Goal: Transaction & Acquisition: Purchase product/service

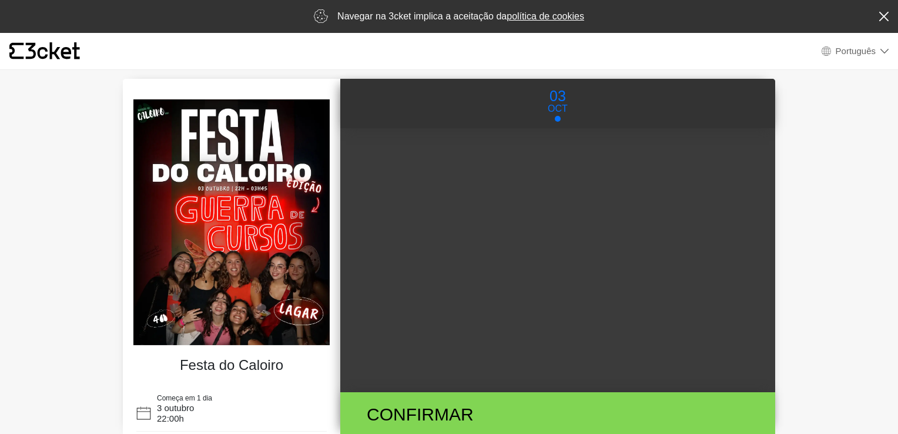
select select "pt_PT"
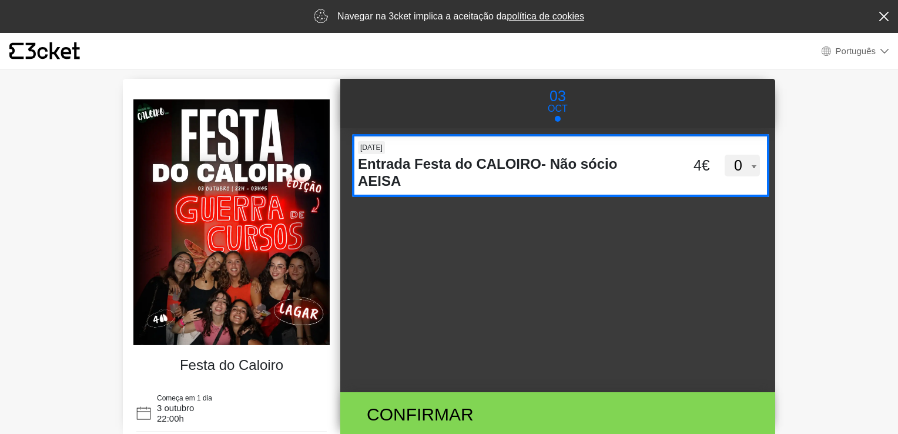
click at [739, 162] on select "0 1 2 3 4 5 6 7 8 9 10 11 12 13 14 15" at bounding box center [742, 166] width 35 height 22
select select "1"
click at [725, 155] on select "0 1 2 3 4 5 6 7 8 9 10 11 12 13 14 15" at bounding box center [742, 166] width 35 height 22
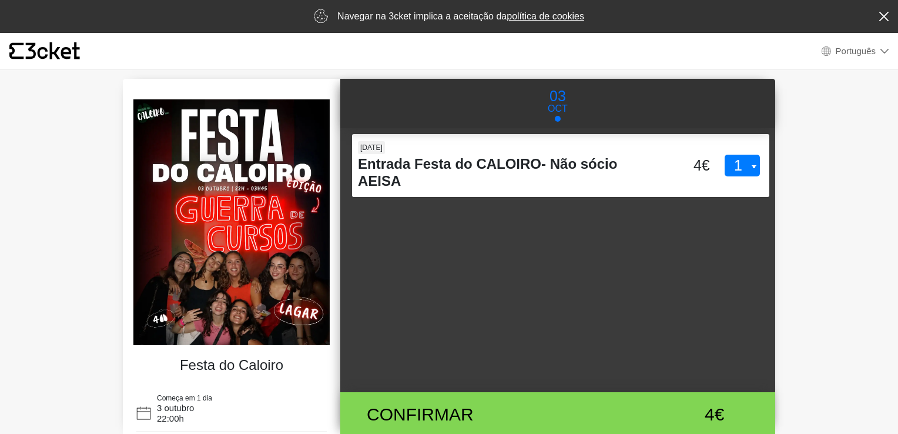
click at [854, 134] on body "× {' '} Português English Português Español Catalan Français Navegar na 3cket i…" at bounding box center [449, 217] width 898 height 434
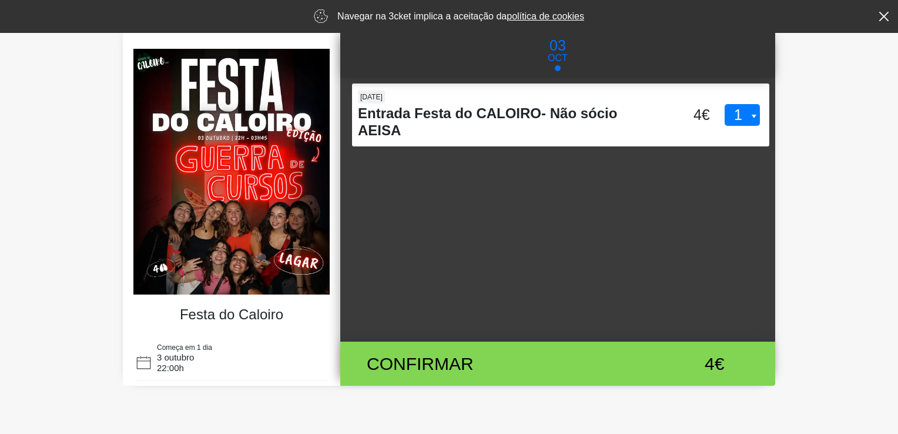
scroll to position [56, 0]
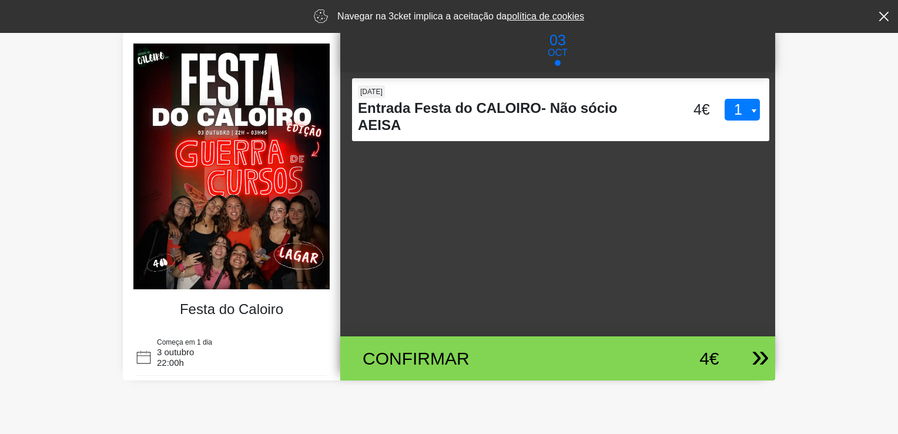
click at [672, 347] on div "4€" at bounding box center [670, 358] width 100 height 26
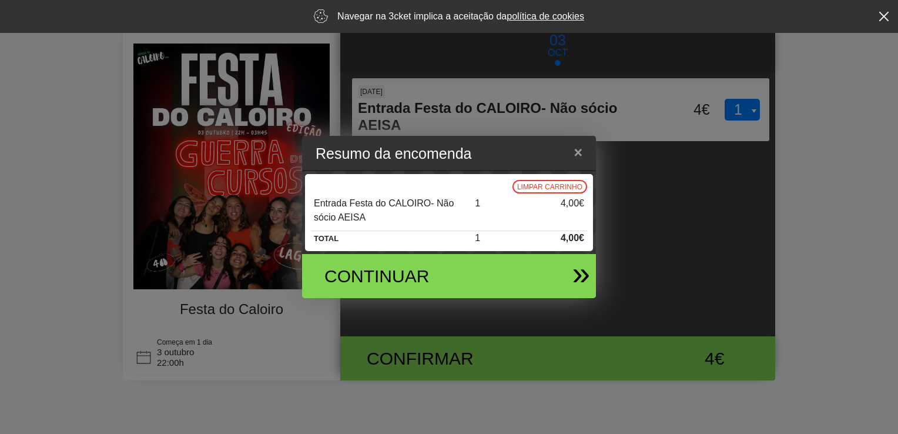
click at [494, 286] on div "Continuar" at bounding box center [444, 276] width 275 height 44
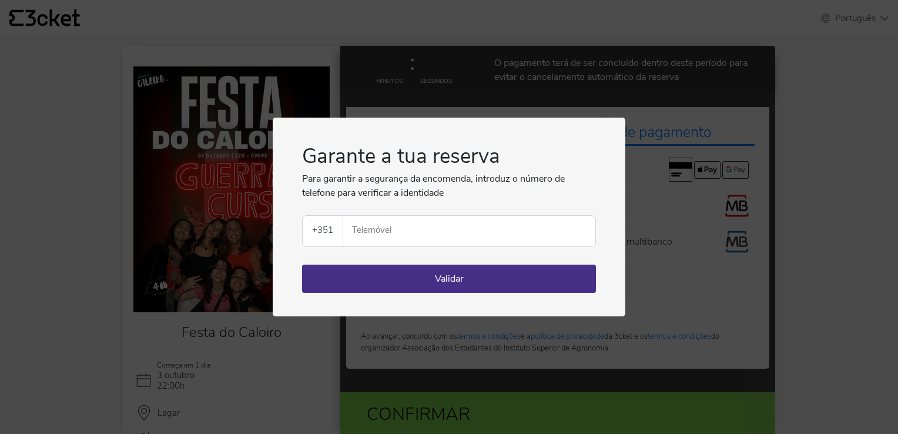
select select "pt_PT"
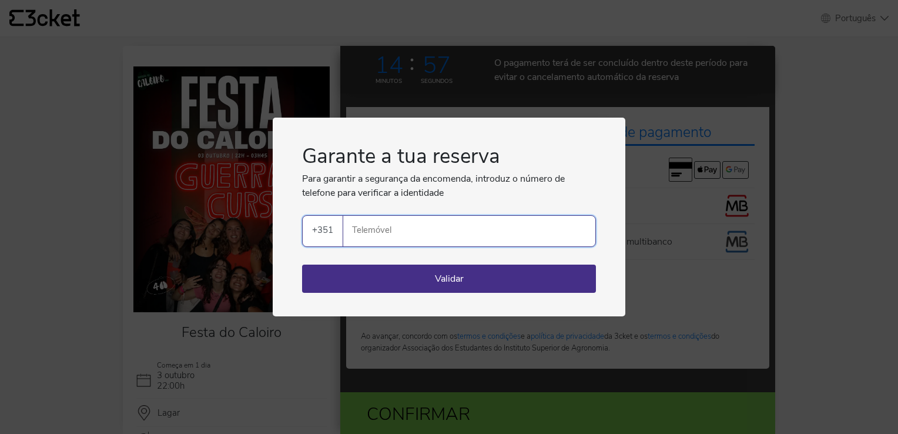
click at [430, 238] on input "Telemóvel" at bounding box center [474, 231] width 243 height 31
type input "4"
type input "963310972"
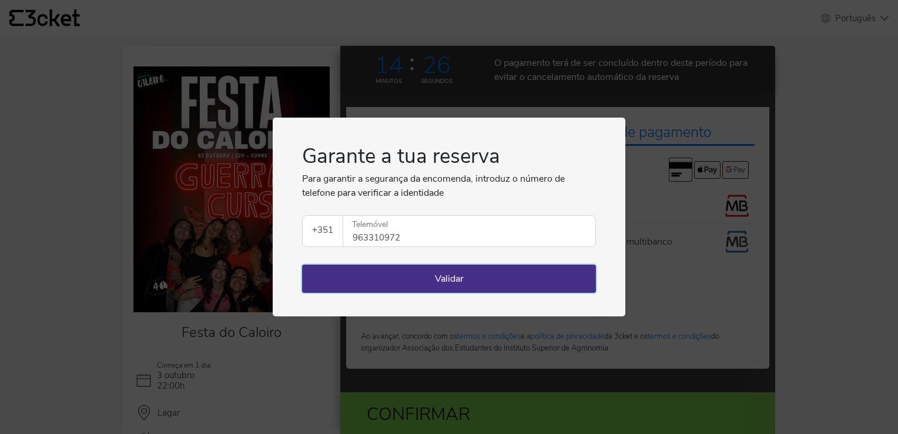
click at [454, 265] on button "Validar" at bounding box center [449, 279] width 294 height 28
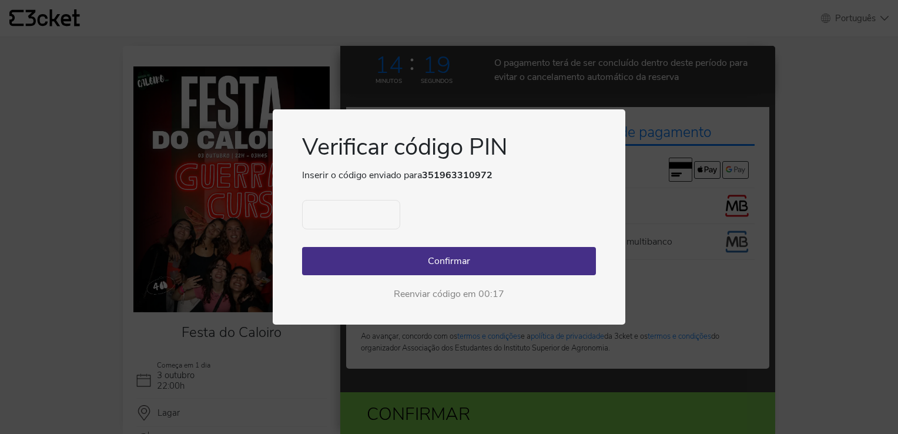
click at [367, 214] on input "text" at bounding box center [351, 214] width 98 height 29
type input "8428"
click at [417, 254] on button "Confirmar" at bounding box center [449, 261] width 294 height 28
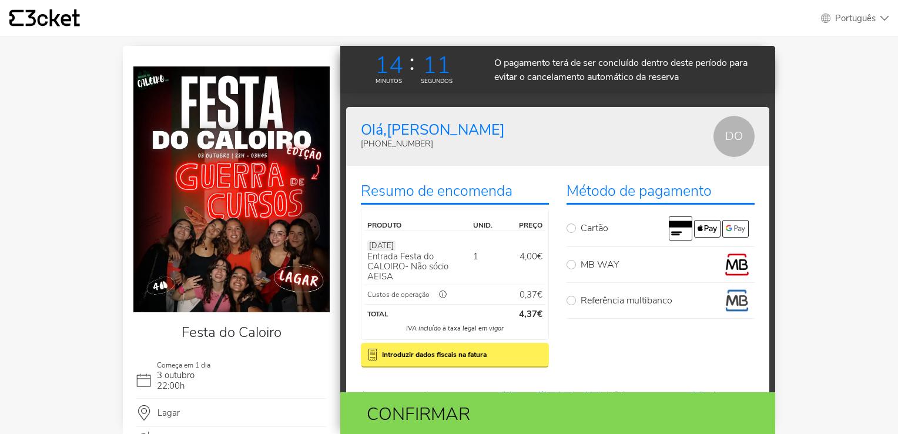
click at [570, 220] on div "Cartão" at bounding box center [661, 228] width 188 height 24
click at [581, 225] on label "Cartão" at bounding box center [668, 228] width 174 height 24
click at [581, 224] on input "Cartão" at bounding box center [585, 220] width 8 height 8
radio input "true"
click at [581, 253] on input "MB WAY" at bounding box center [585, 257] width 8 height 8
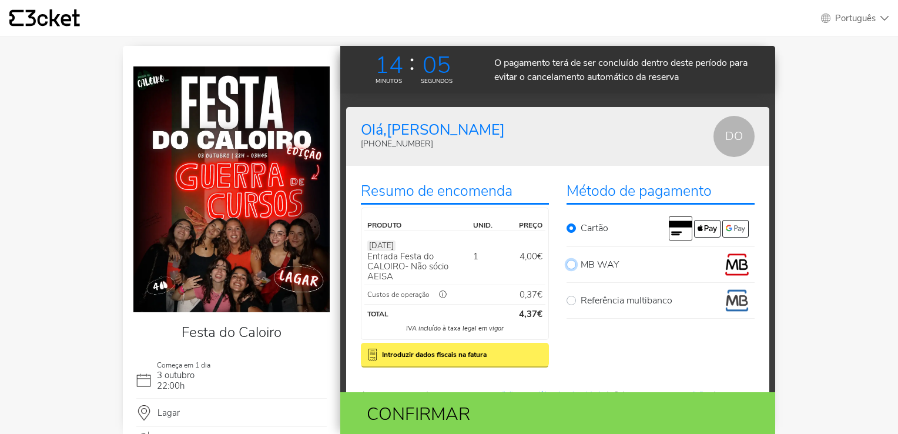
radio input "true"
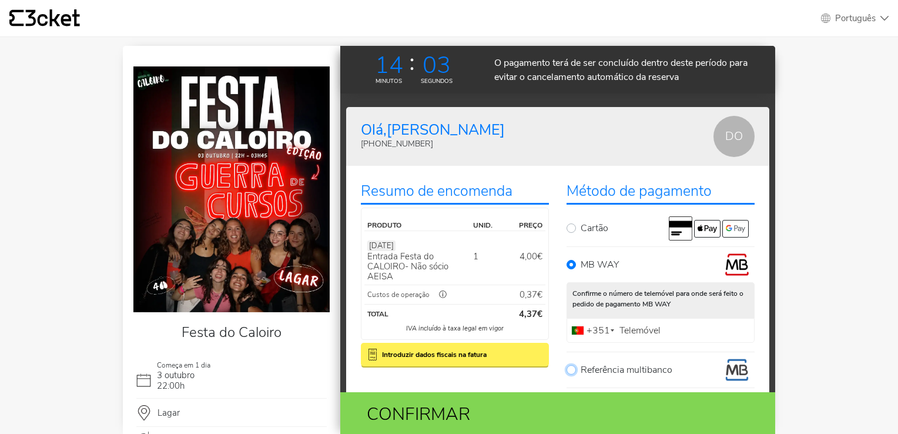
click at [581, 358] on input "Referência multibanco" at bounding box center [585, 362] width 8 height 8
radio input "true"
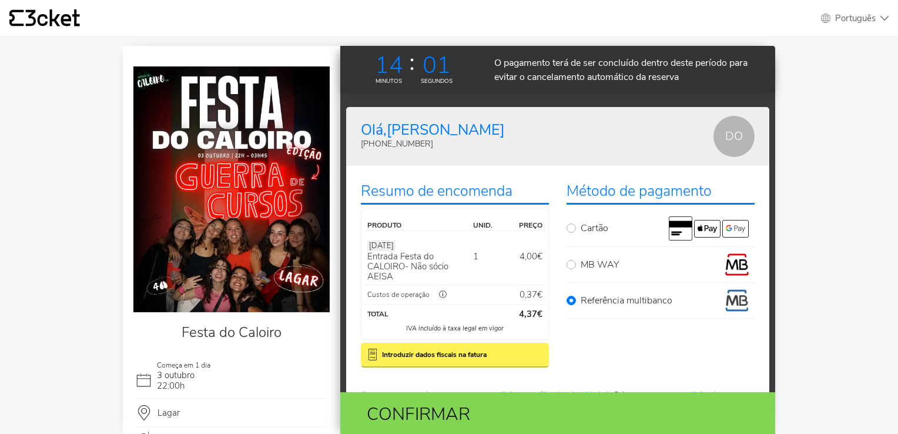
click at [581, 225] on label "Cartão" at bounding box center [668, 228] width 174 height 24
click at [581, 224] on input "Cartão" at bounding box center [585, 220] width 8 height 8
radio input "true"
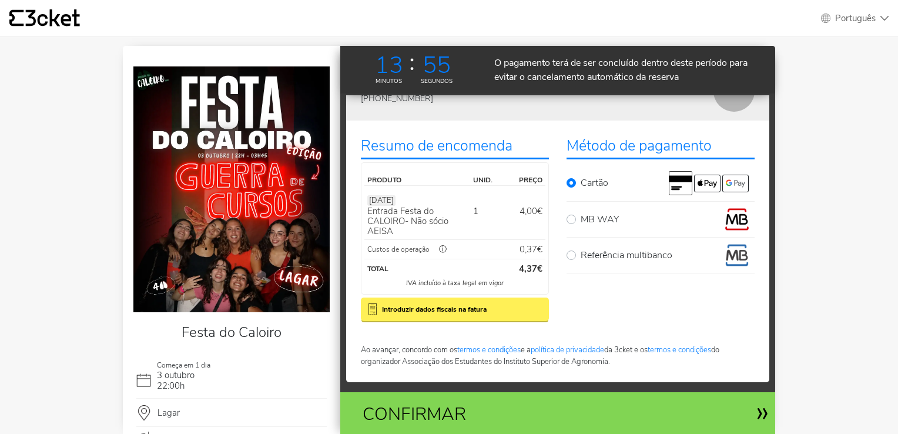
click at [468, 400] on div "Confirmar" at bounding box center [553, 414] width 416 height 44
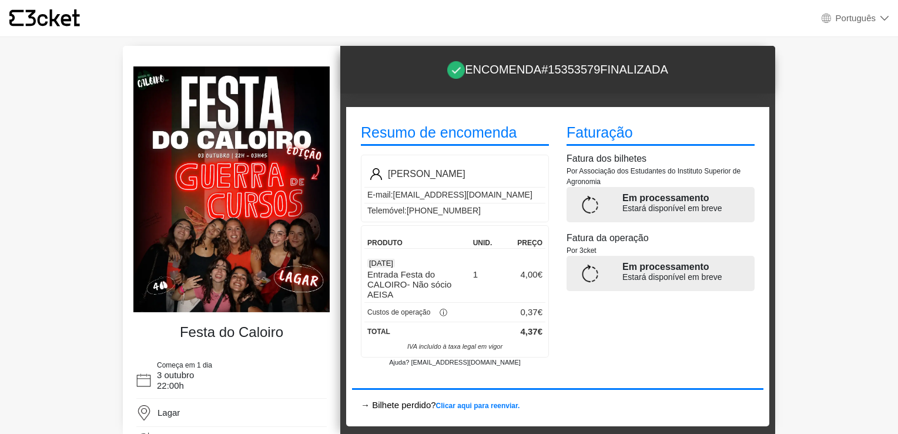
select select "pt_PT"
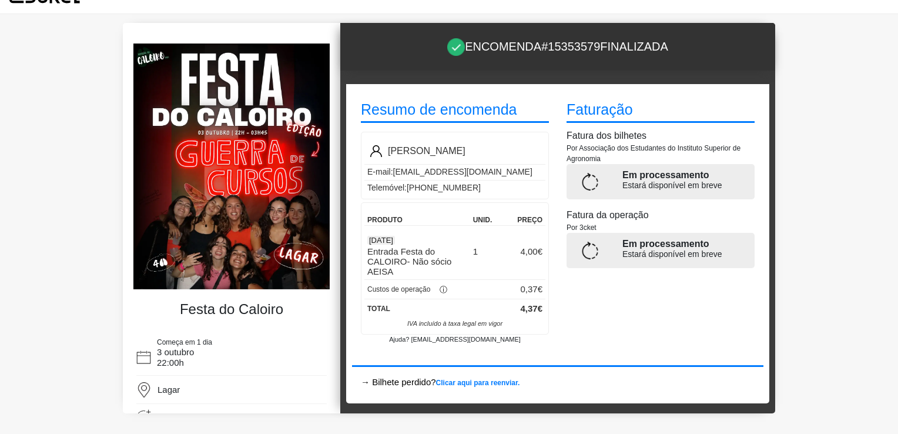
click at [878, 91] on body "× {' '} Português English Português Español Catalan Français Festa do Caloiro C…" at bounding box center [449, 205] width 898 height 457
